Goal: Transaction & Acquisition: Purchase product/service

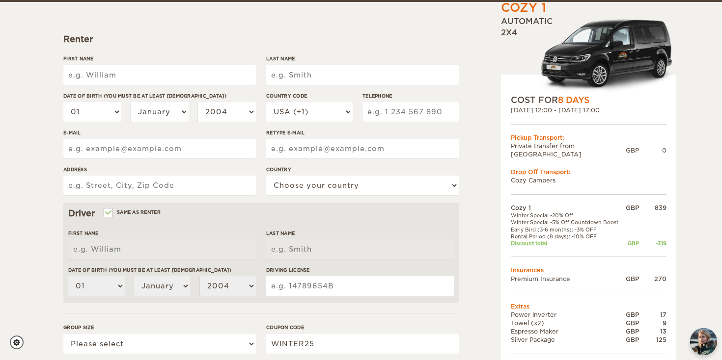
scroll to position [122, 0]
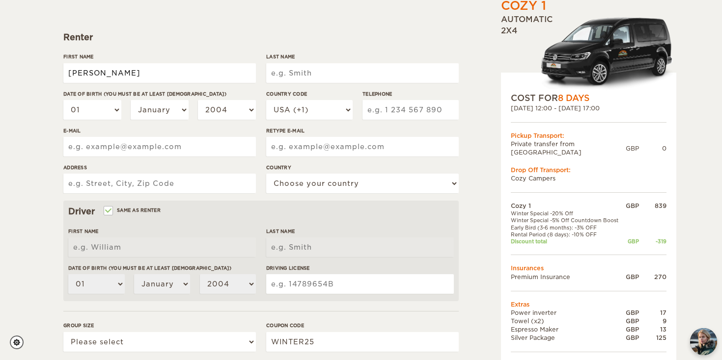
type input "Emily"
type input "[PERSON_NAME]"
select select "06"
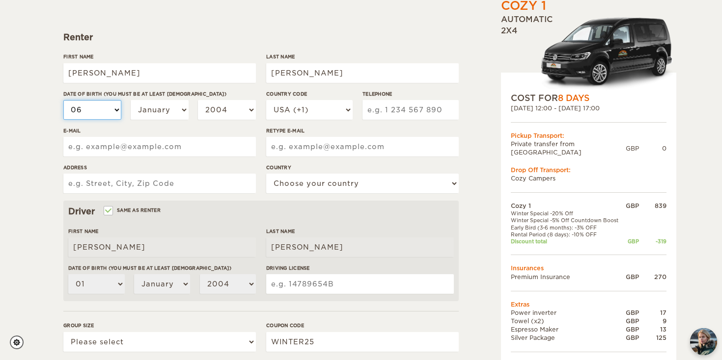
select select "06"
select select "10"
select select "1996"
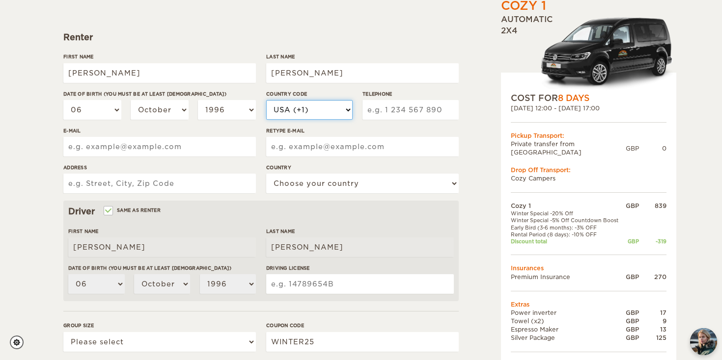
select select "44"
type input "7785780429"
click at [188, 158] on div "E-mail" at bounding box center [159, 145] width 193 height 37
type input "ecpearson96@gmail.com"
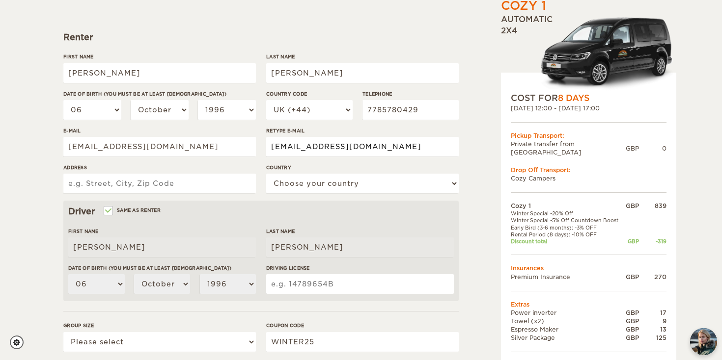
type input "ecpearson96@gmail.com"
type input "36 Margate Road"
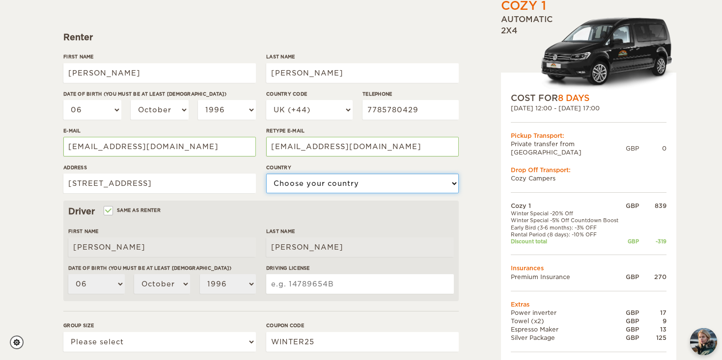
select select "221"
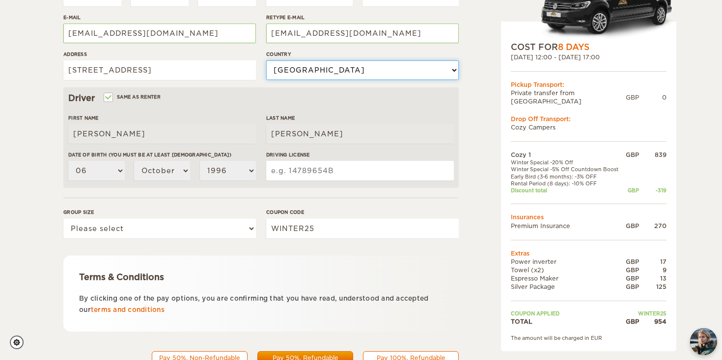
scroll to position [235, 0]
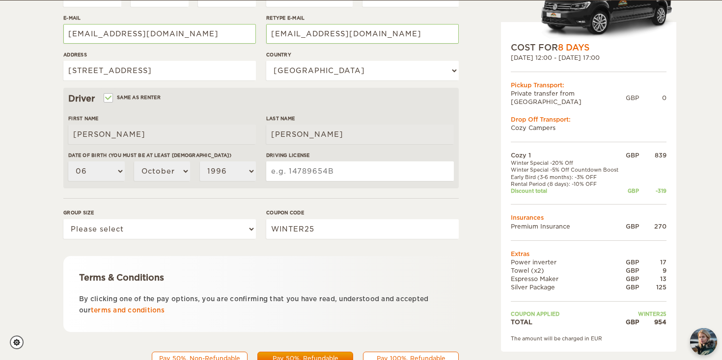
click at [110, 97] on input "Same as renter" at bounding box center [108, 99] width 6 height 6
checkbox input "false"
select select
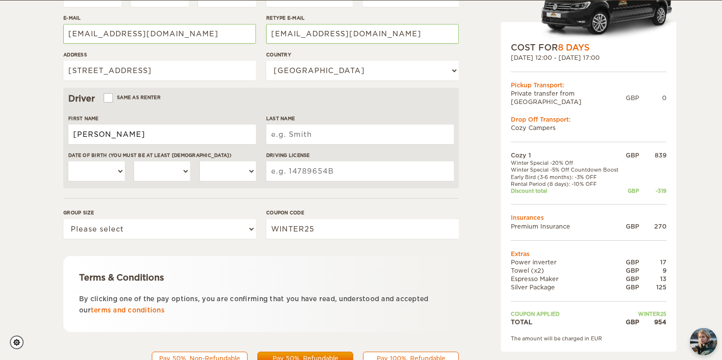
type input "Frank"
type input "Tobin"
click at [279, 198] on hr at bounding box center [260, 198] width 395 height 0
click at [302, 176] on input "Driving License" at bounding box center [360, 172] width 188 height 20
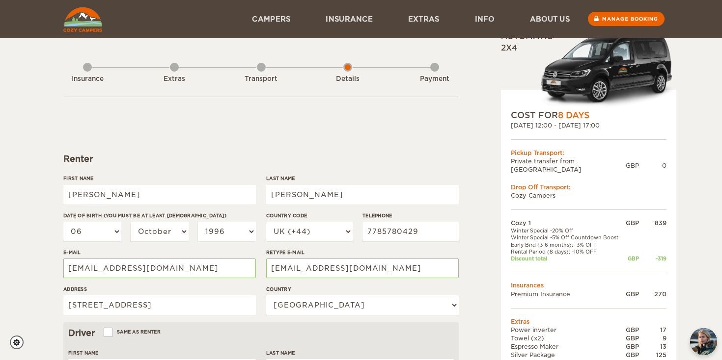
scroll to position [0, 0]
click at [82, 18] on img at bounding box center [82, 19] width 39 height 25
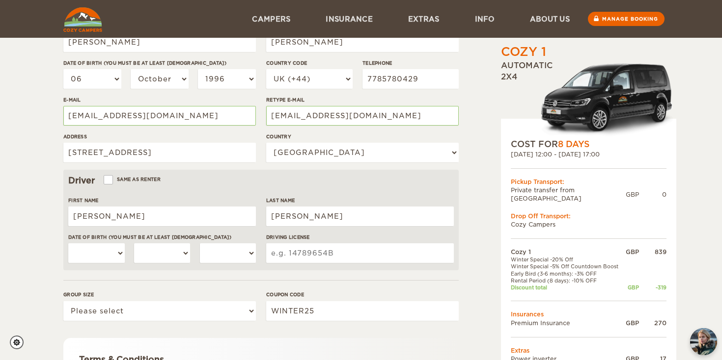
scroll to position [153, 0]
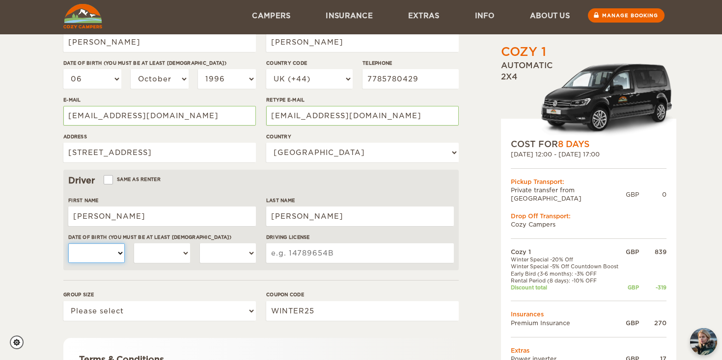
select select "02"
select select "01"
select select "03"
select select "1995"
click at [258, 280] on form "Renter First Name Emily Last Name Pearson Date of birth (You must be at least 2…" at bounding box center [260, 202] width 395 height 517
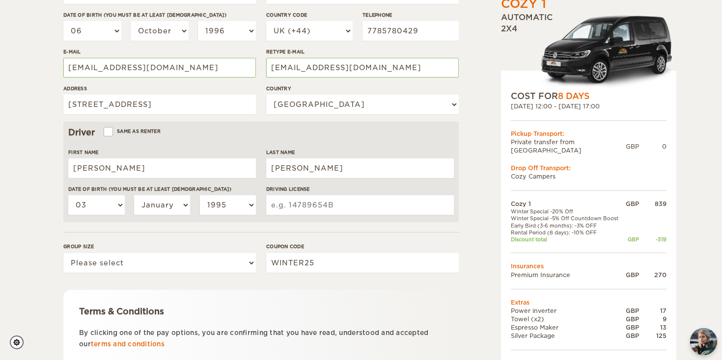
scroll to position [208, 0]
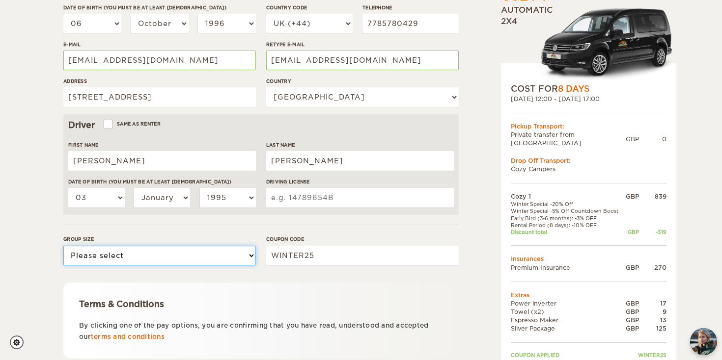
select select "2"
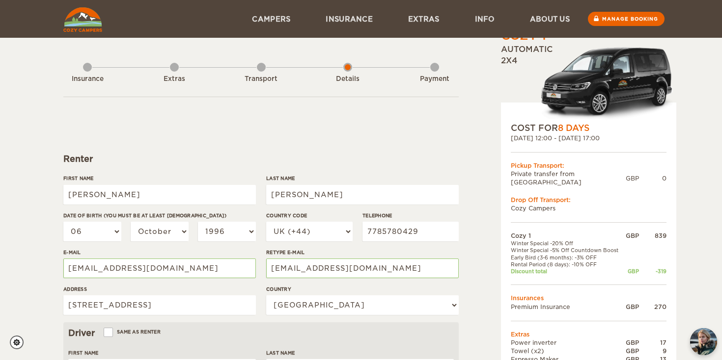
scroll to position [0, 0]
click at [171, 67] on div "Extras" at bounding box center [174, 76] width 9 height 39
click at [174, 68] on div "Extras" at bounding box center [174, 76] width 9 height 39
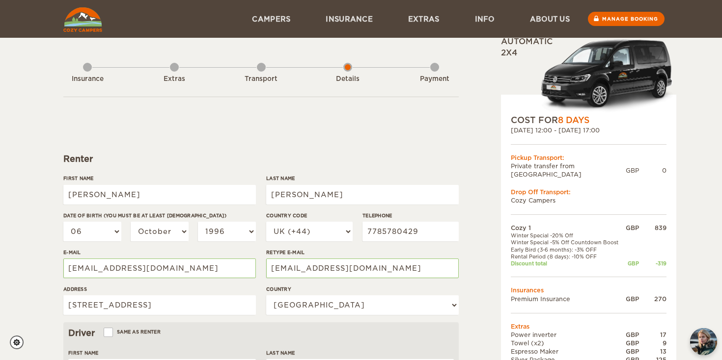
click at [263, 68] on div "Transport" at bounding box center [261, 76] width 9 height 39
click at [176, 69] on div "Extras" at bounding box center [174, 76] width 9 height 39
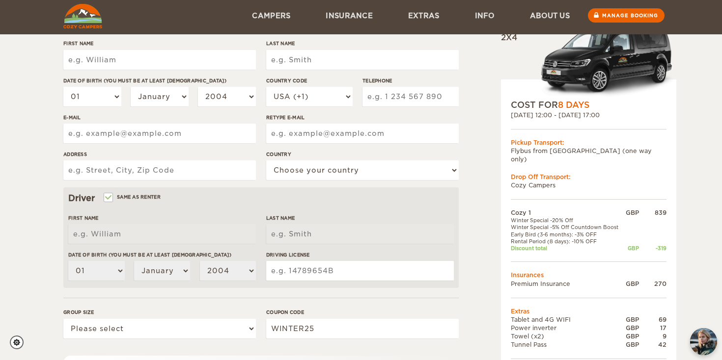
scroll to position [129, 0]
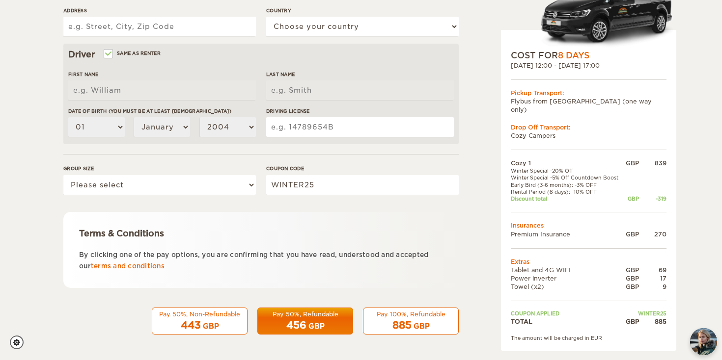
scroll to position [276, 0]
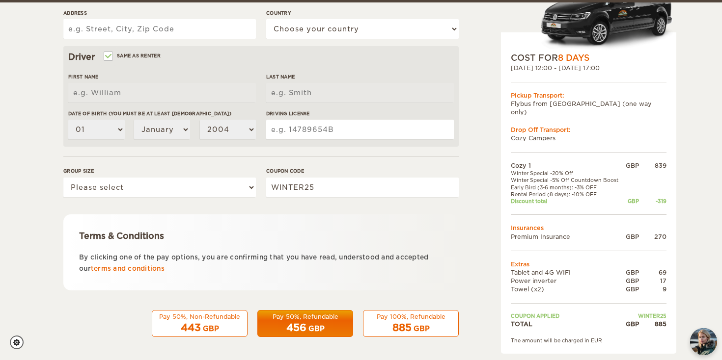
click at [221, 319] on div "Pay 50%, Non-Refundable" at bounding box center [199, 317] width 83 height 8
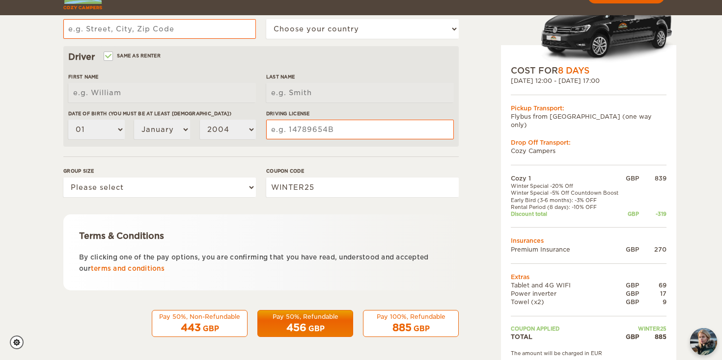
click at [227, 316] on div "Pay 50%, Non-Refundable" at bounding box center [199, 317] width 83 height 8
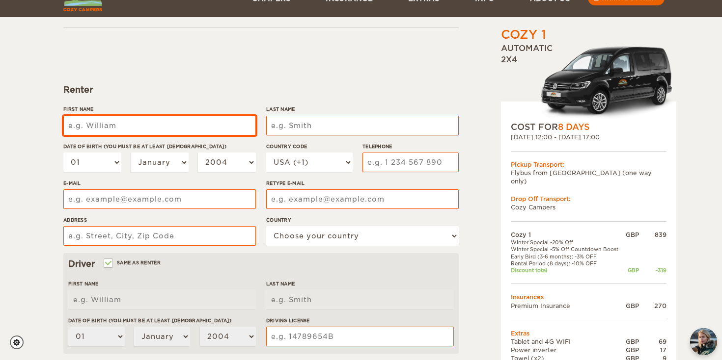
scroll to position [70, 0]
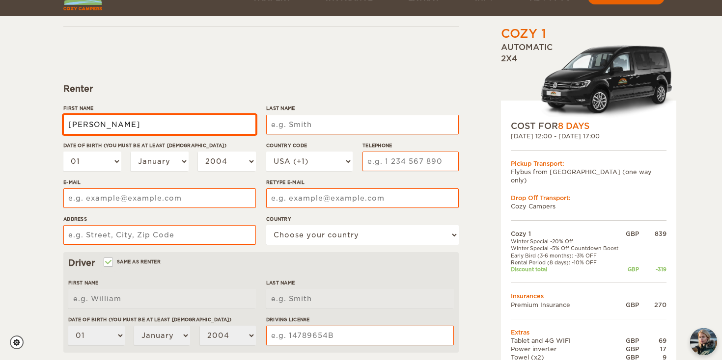
type input "Emily"
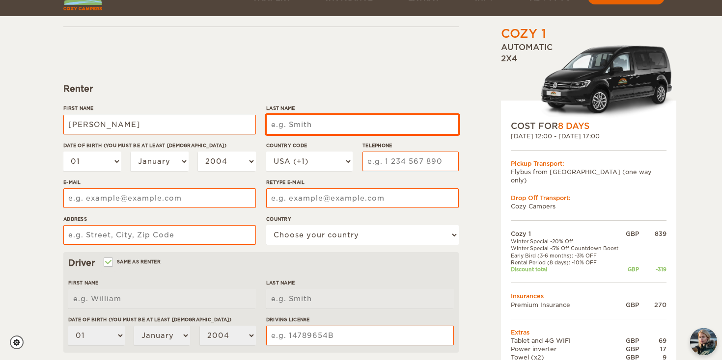
type input "Emily"
type input "Pearson"
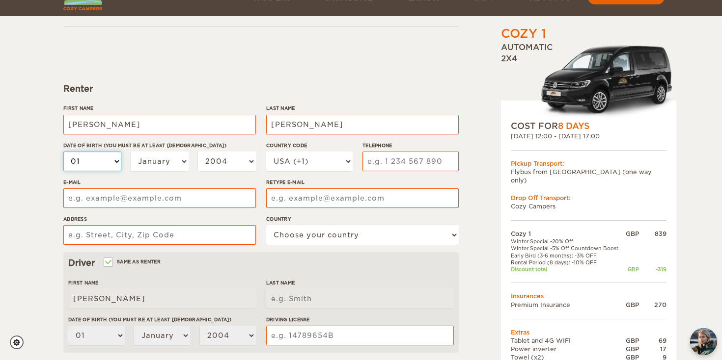
type input "Pearson"
select select "06"
select select "10"
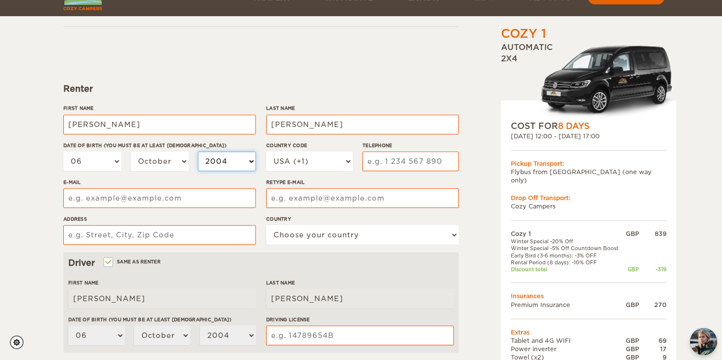
select select "1996"
select select "44"
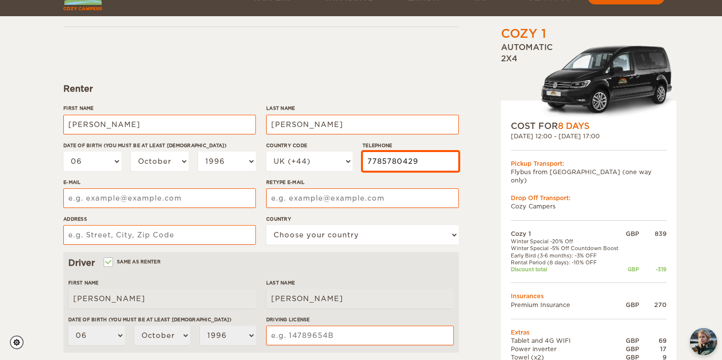
type input "7785780429"
click at [469, 196] on div "Cozy 1 Expand Collapse Total 885 GBP Automatic 2x4 COST FOR 8 Days 02. Mar 2026…" at bounding box center [563, 267] width 190 height 581
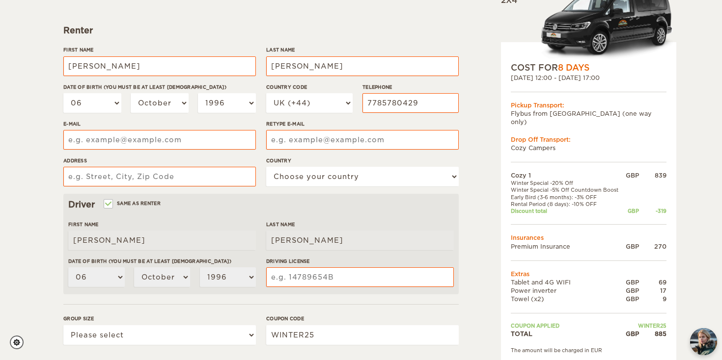
scroll to position [130, 0]
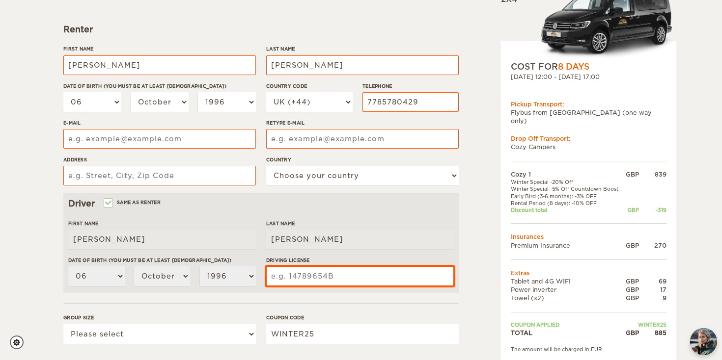
click at [343, 275] on input "Driving License" at bounding box center [360, 277] width 188 height 20
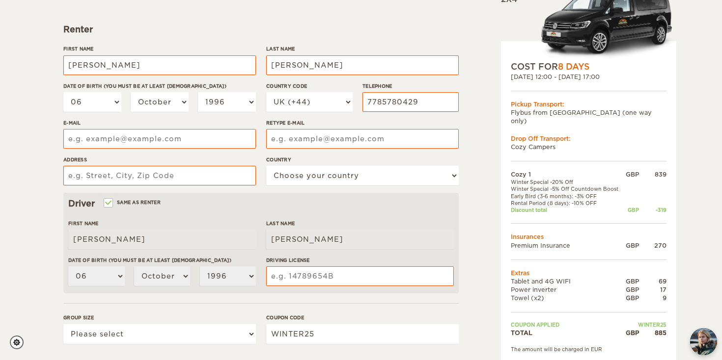
click at [176, 165] on form "Renter First Name Emily Last Name Pearson Date of birth (You must be at least 2…" at bounding box center [260, 225] width 395 height 517
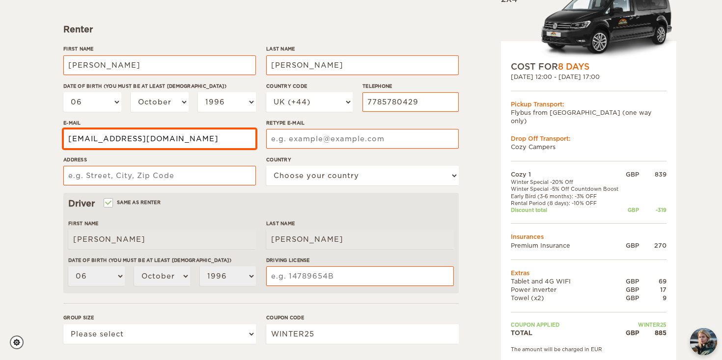
type input "ecpearson96@gmail.com"
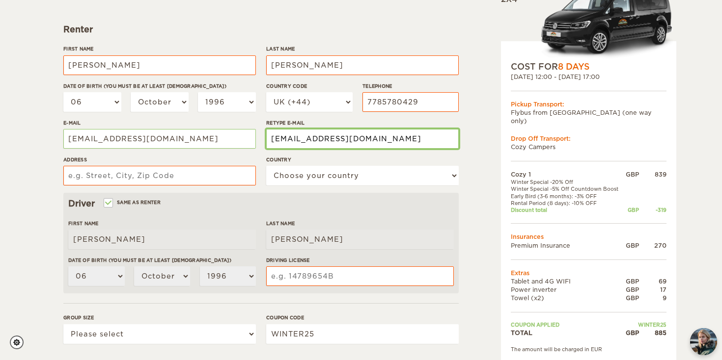
type input "ecpearson96@gmail.com"
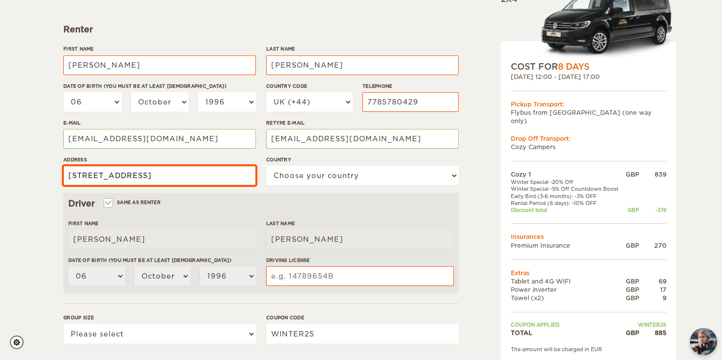
type input "36 Margate Road"
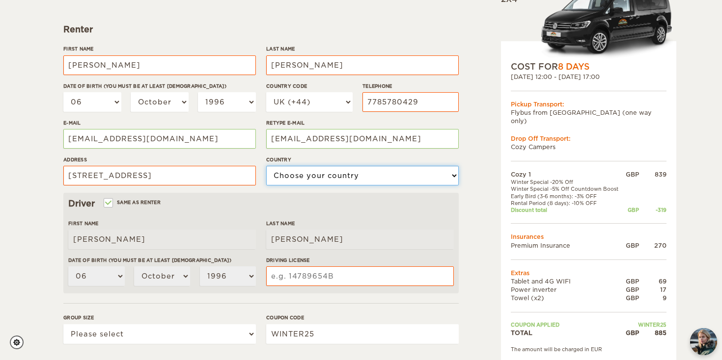
select select "221"
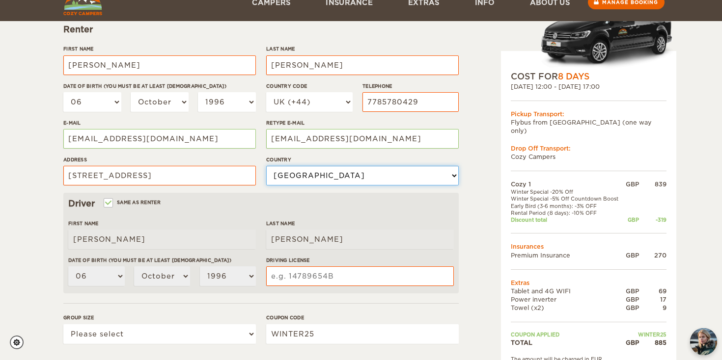
scroll to position [191, 0]
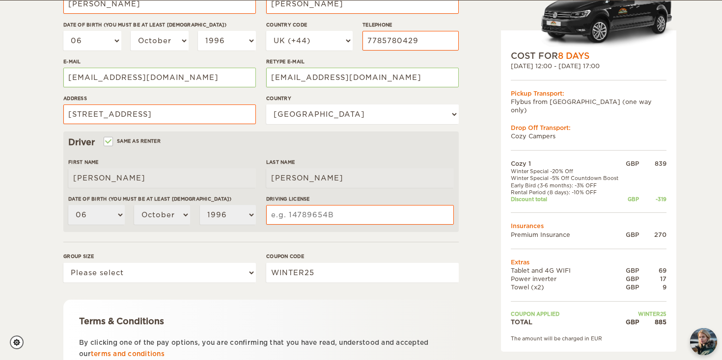
click at [110, 142] on input "Same as renter" at bounding box center [108, 142] width 6 height 6
checkbox input "false"
select select
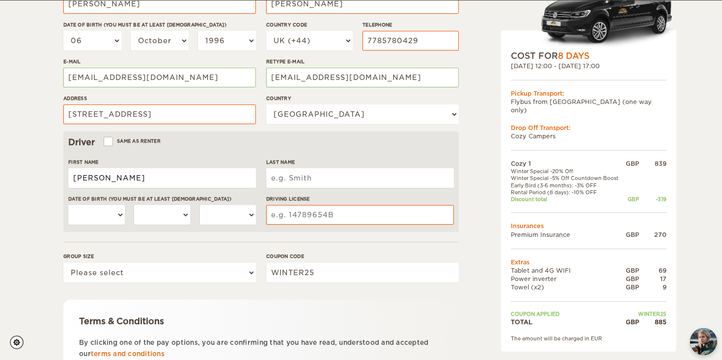
type input "Frank"
type input "Tobin"
select select "03"
select select "01"
select select "1995"
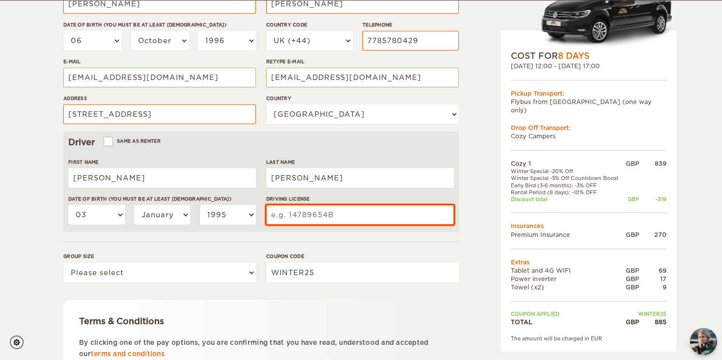
click at [342, 217] on input "Driving License" at bounding box center [360, 215] width 188 height 20
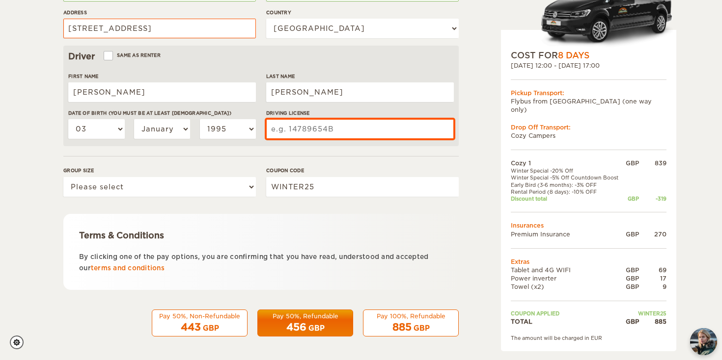
scroll to position [276, 0]
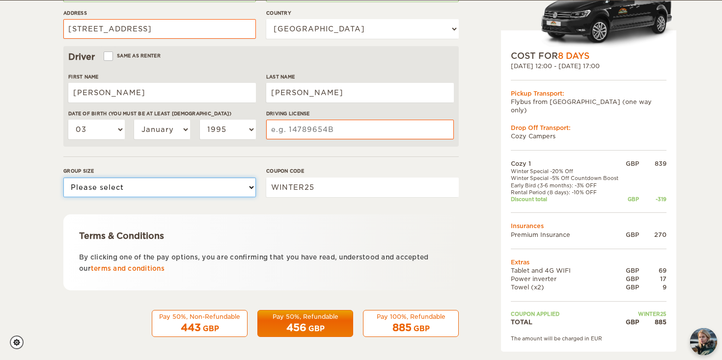
select select "2"
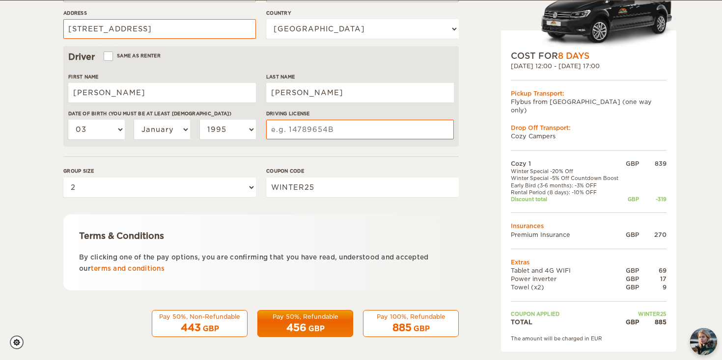
click at [208, 318] on div "Pay 50%, Non-Refundable" at bounding box center [199, 317] width 83 height 8
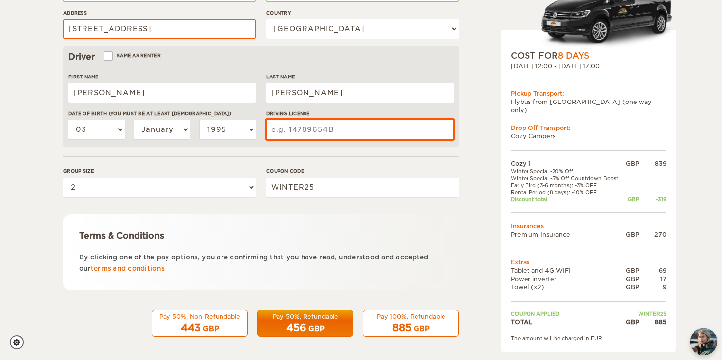
scroll to position [268, 0]
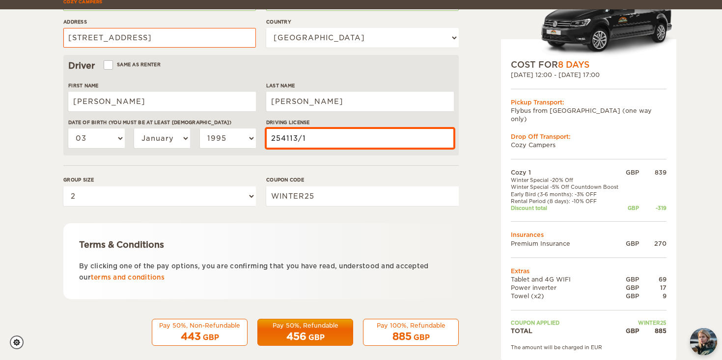
type input "254113/1"
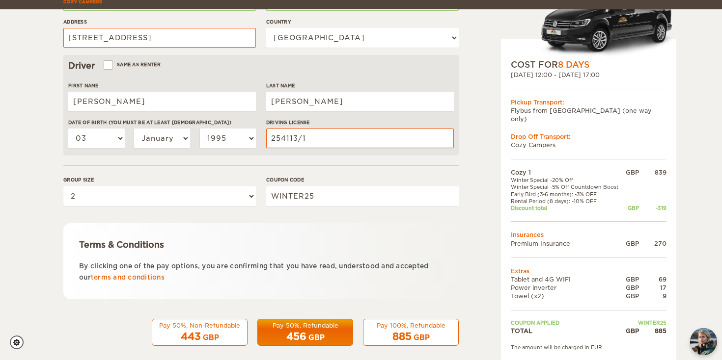
click at [292, 225] on div "Terms & Conditions By clicking one of the pay options, you are confirming that …" at bounding box center [260, 261] width 395 height 76
click at [295, 214] on form "Renter First Name Emily Last Name Pearson Date of birth (You must be at least 2…" at bounding box center [260, 87] width 395 height 517
click at [220, 342] on button "Pay 50%, Non-Refundable 443 GBP" at bounding box center [200, 333] width 96 height 28
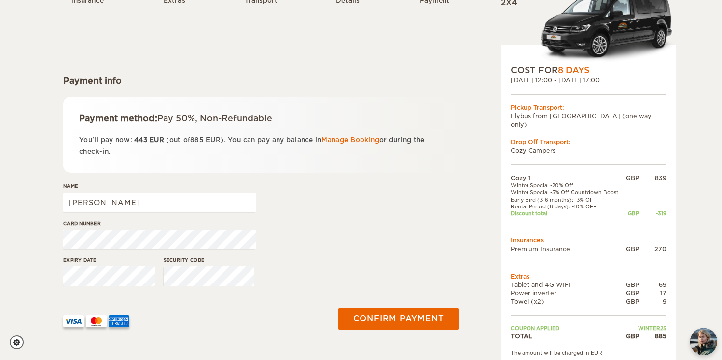
scroll to position [86, 0]
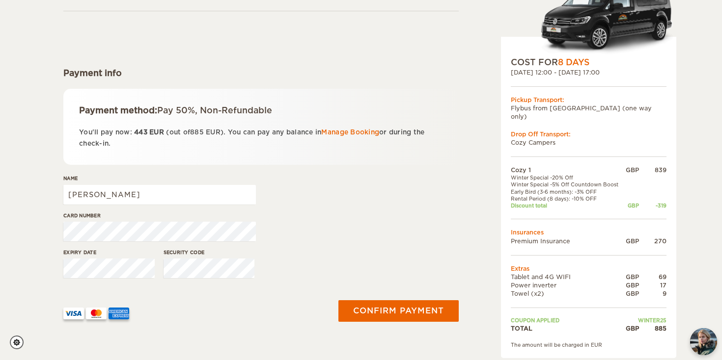
click at [329, 219] on div "Card number" at bounding box center [260, 230] width 395 height 37
click at [361, 313] on button "Confirm payment" at bounding box center [398, 312] width 124 height 22
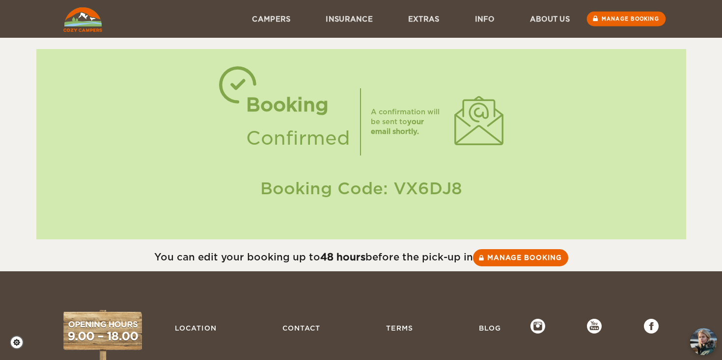
click at [610, 19] on link "Manage booking" at bounding box center [626, 19] width 79 height 15
